Goal: Information Seeking & Learning: Learn about a topic

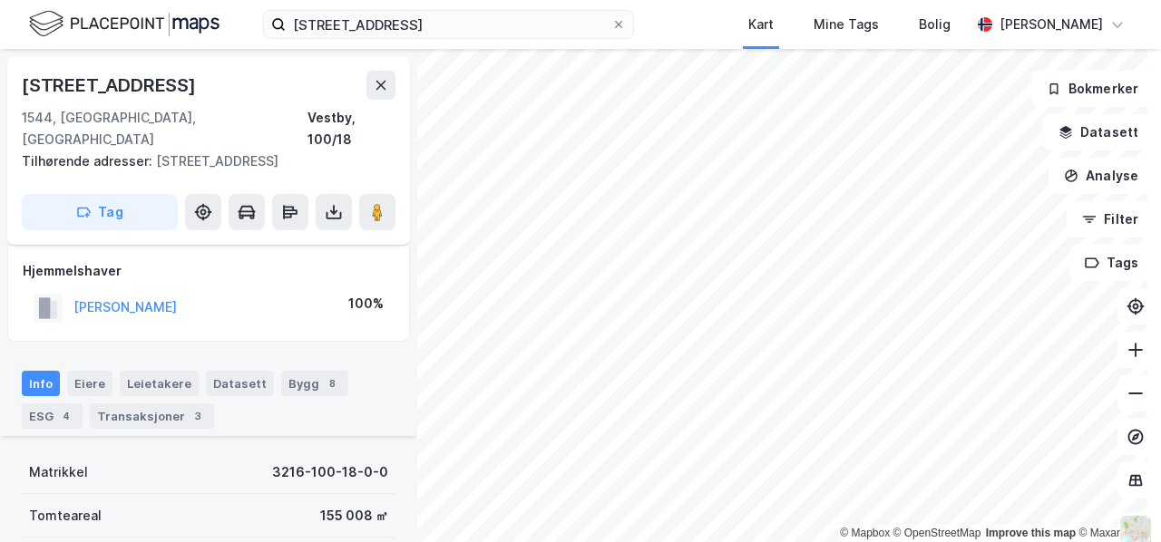
scroll to position [372, 0]
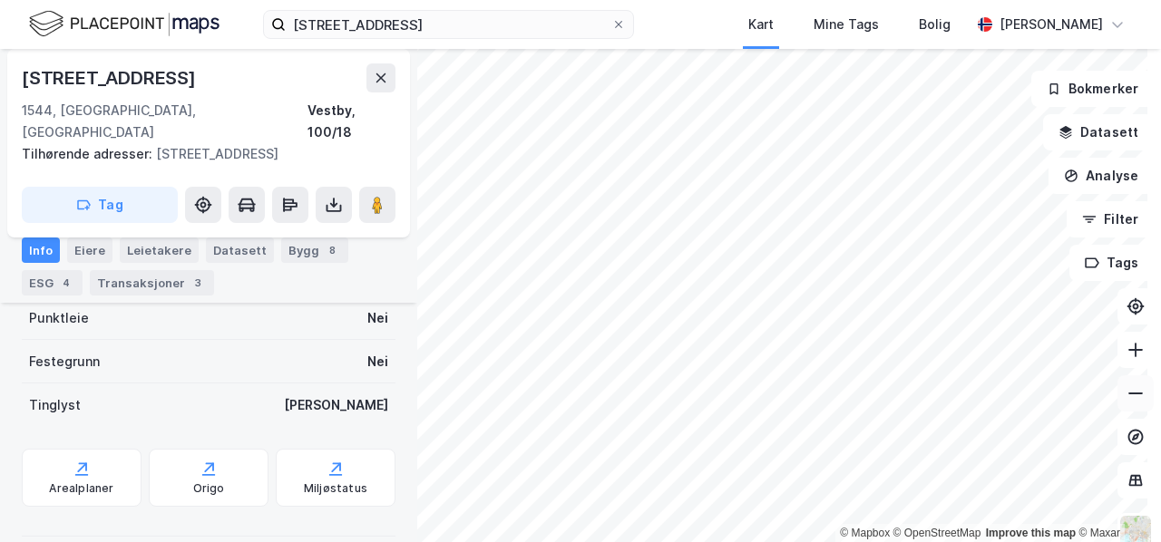
click at [1126, 396] on icon at bounding box center [1135, 393] width 18 height 18
click at [615, 24] on icon at bounding box center [618, 24] width 11 height 11
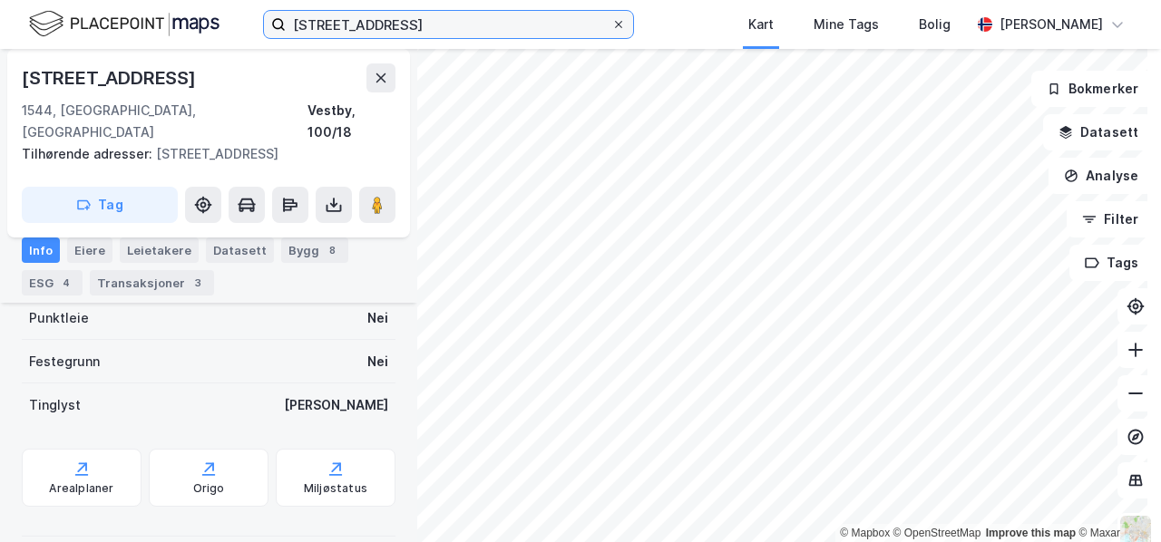
click at [611, 24] on input "[STREET_ADDRESS]" at bounding box center [448, 24] width 325 height 27
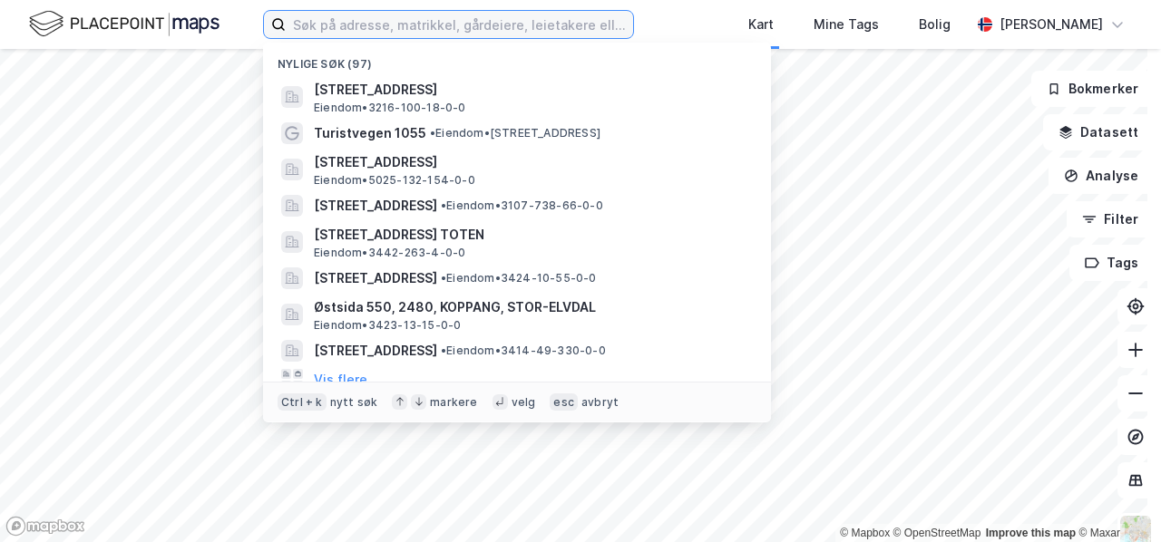
paste input "Eidsvollvegen 481, 2160 Vormsund"
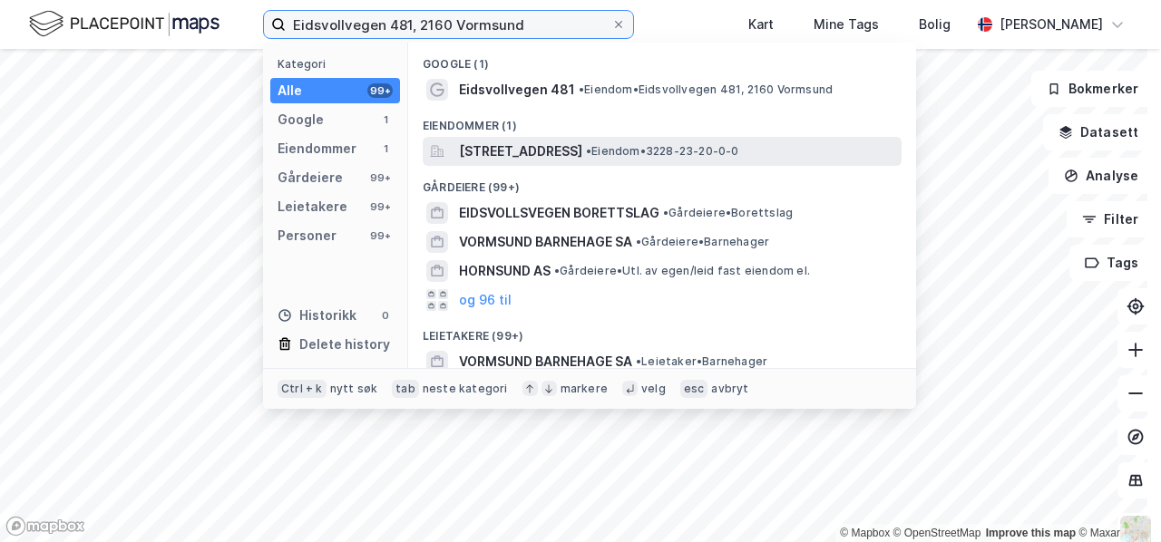
type input "Eidsvollvegen 481, 2160 Vormsund"
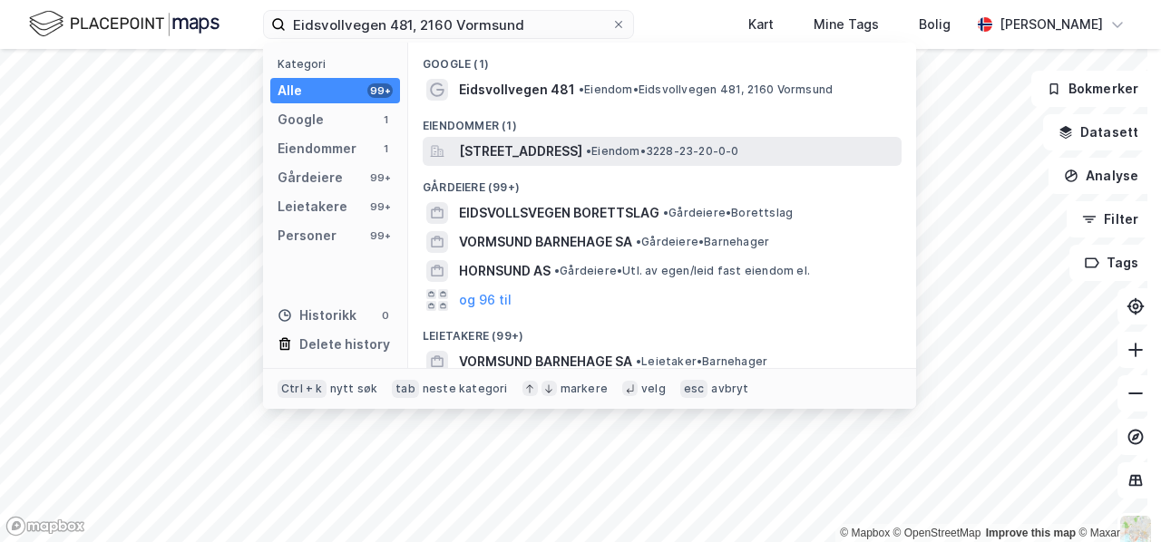
click at [517, 148] on span "[STREET_ADDRESS]" at bounding box center [520, 152] width 123 height 22
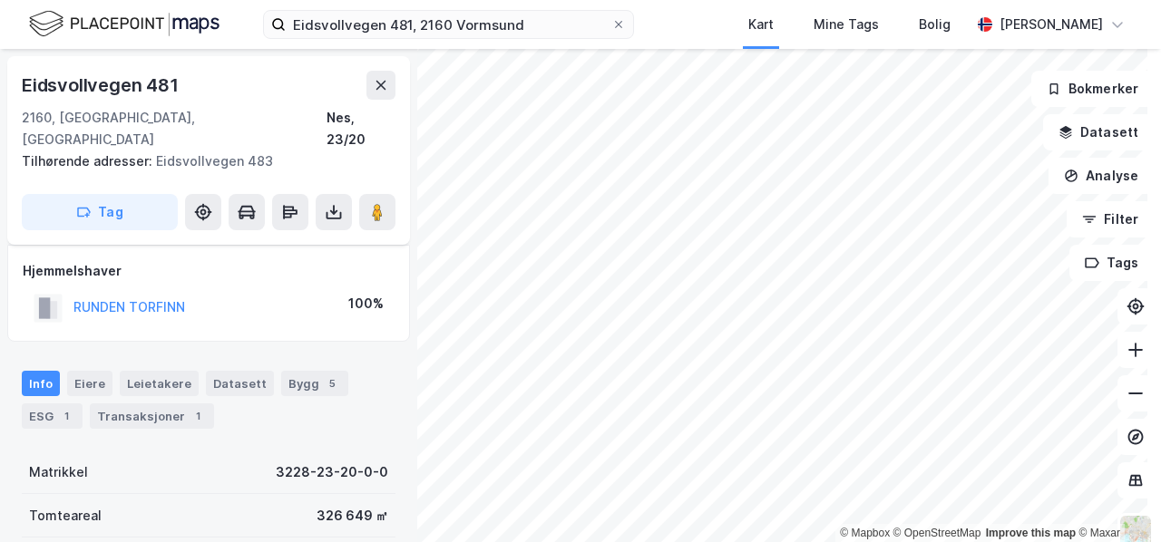
scroll to position [372, 0]
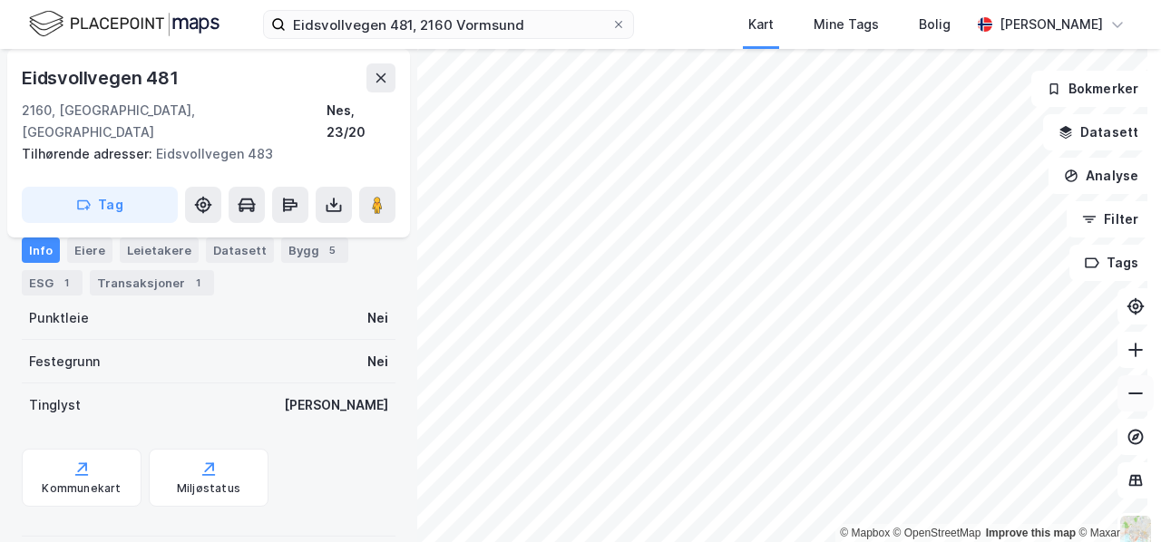
click at [1126, 397] on icon at bounding box center [1135, 393] width 18 height 18
click at [1126, 393] on icon at bounding box center [1135, 393] width 18 height 18
click at [1134, 352] on icon at bounding box center [1135, 350] width 2 height 15
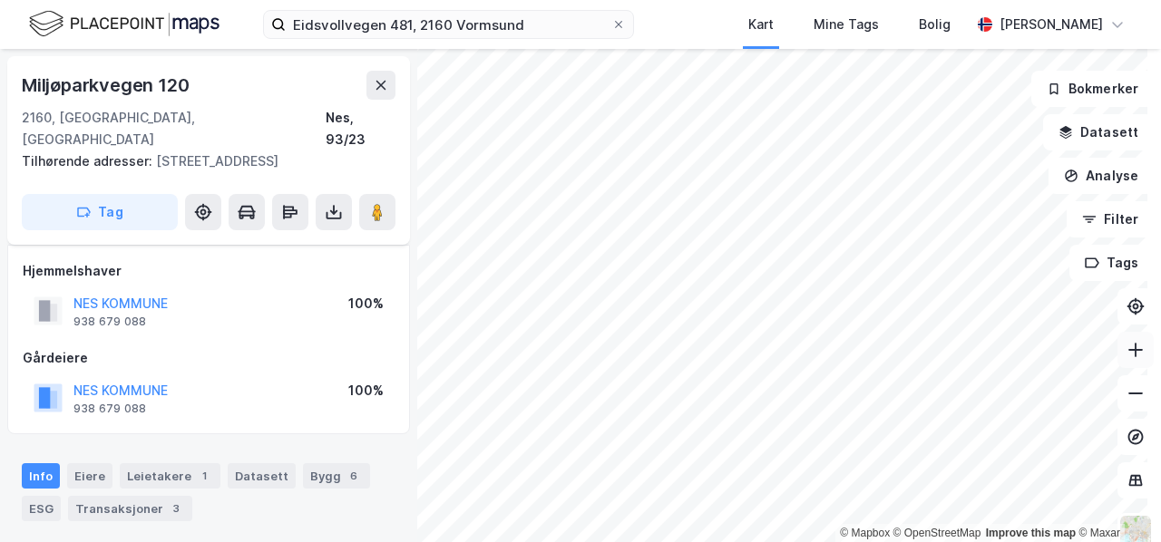
scroll to position [372, 0]
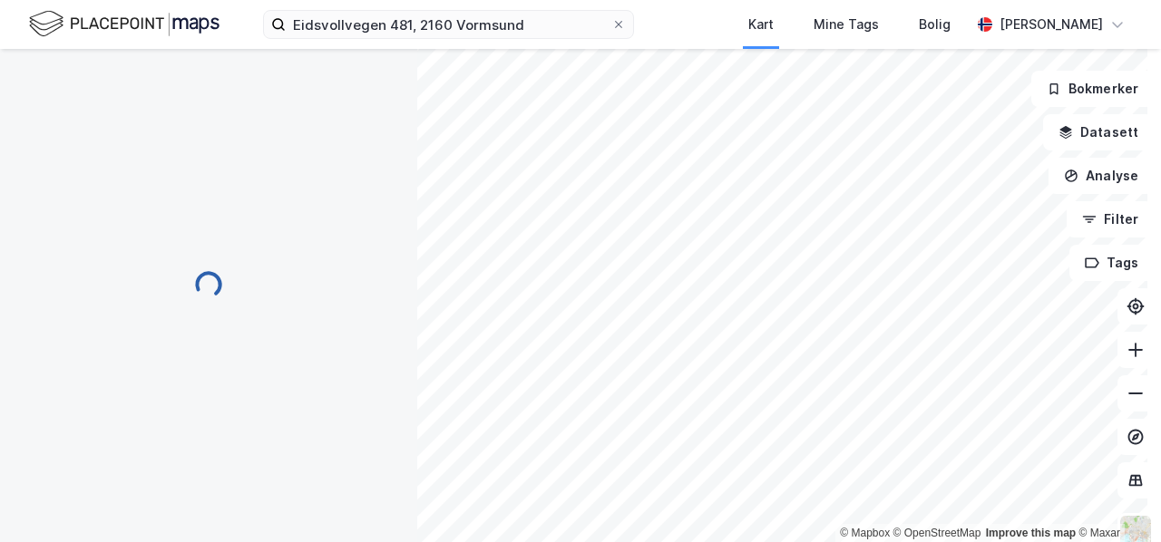
scroll to position [372, 0]
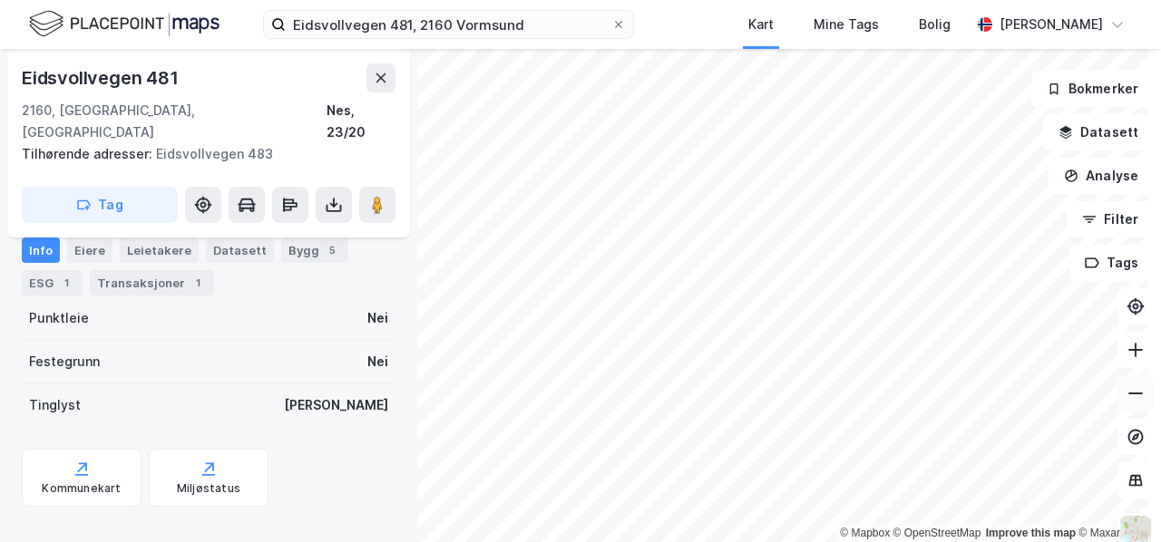
click at [1126, 391] on icon at bounding box center [1135, 393] width 18 height 18
